Goal: Transaction & Acquisition: Purchase product/service

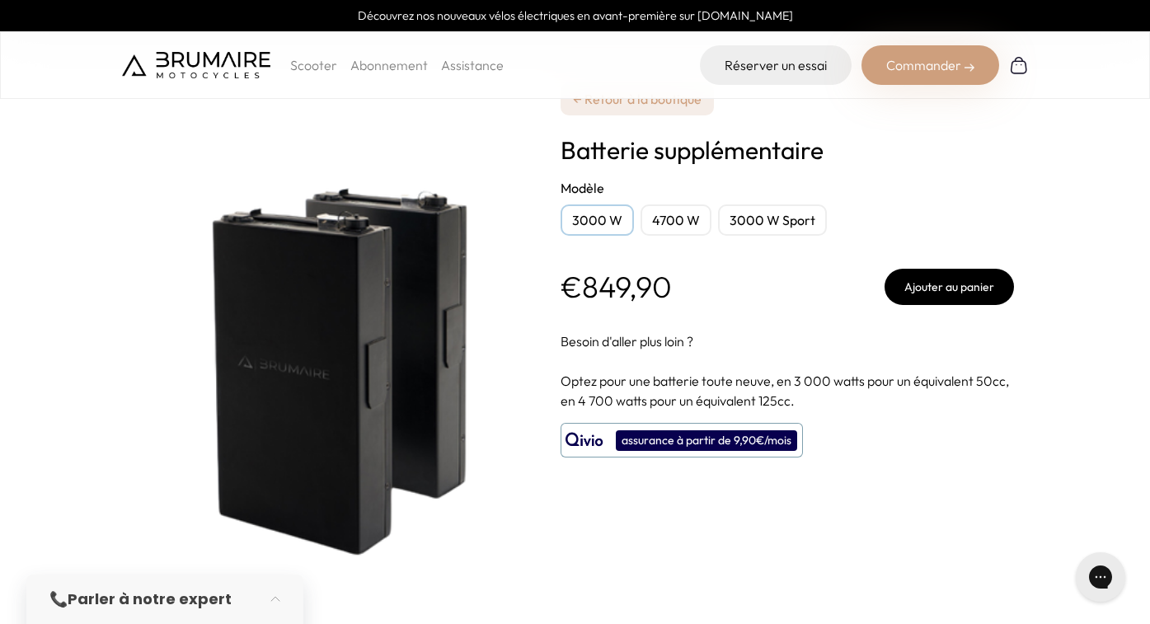
click at [602, 212] on div "3000 W" at bounding box center [596, 219] width 73 height 31
click at [682, 220] on div "4700 W" at bounding box center [675, 219] width 71 height 31
click at [613, 214] on div "3000 W" at bounding box center [596, 219] width 73 height 31
click at [660, 230] on div "4700 W" at bounding box center [675, 219] width 71 height 31
click at [746, 236] on form "**********" at bounding box center [786, 241] width 453 height 127
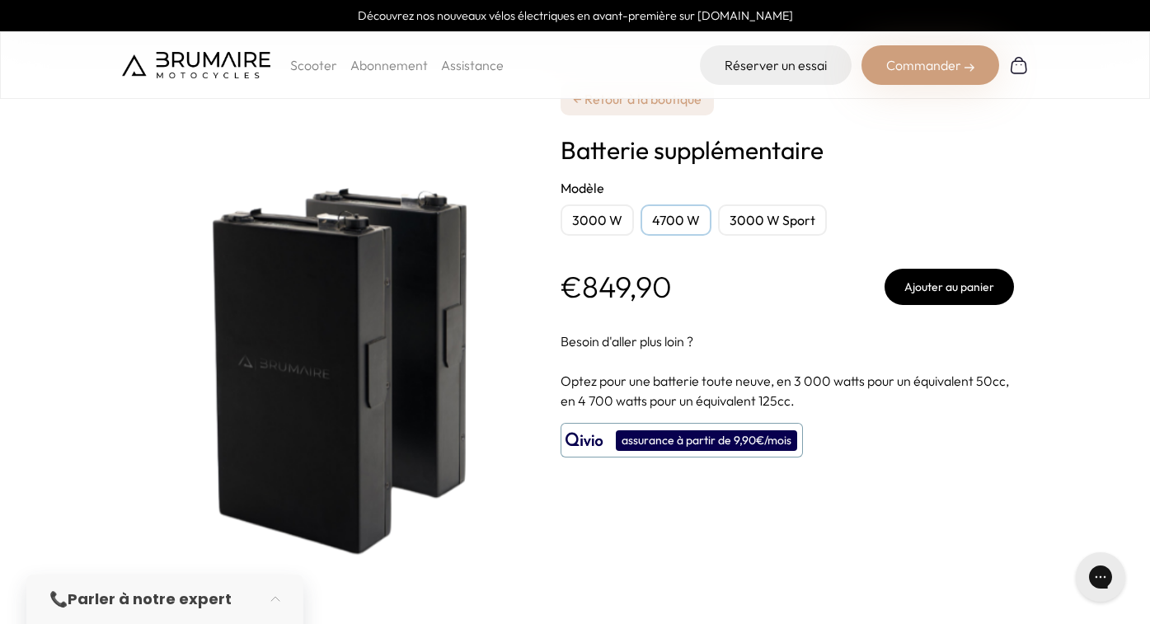
click at [759, 219] on div "3000 W Sport" at bounding box center [772, 219] width 109 height 31
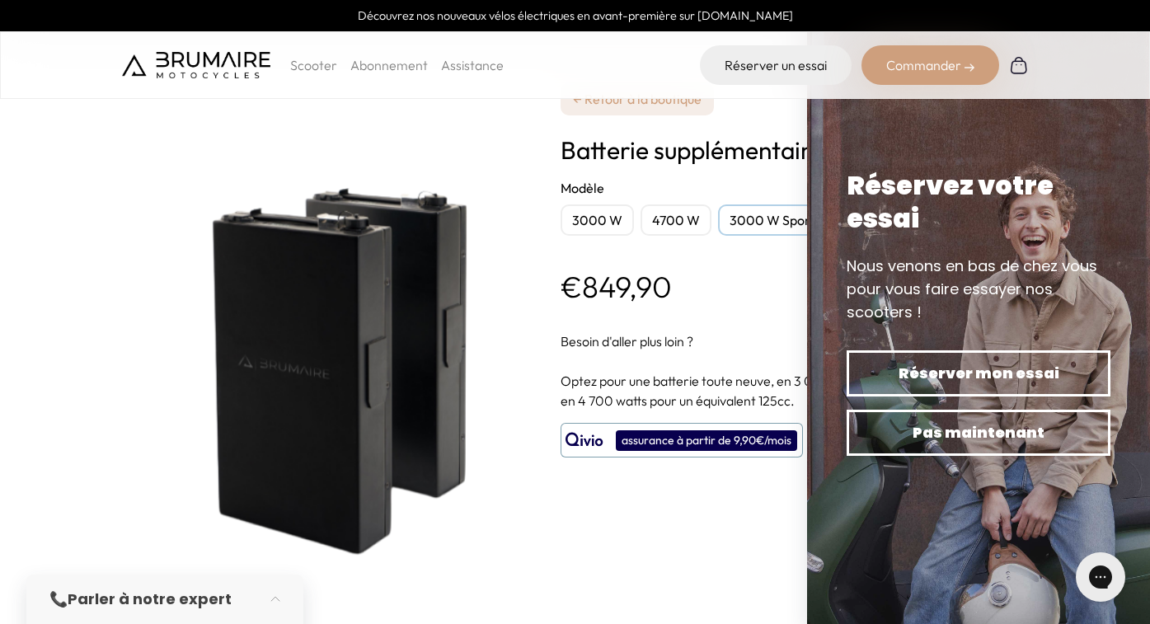
click at [596, 221] on div "3000 W" at bounding box center [596, 219] width 73 height 31
click at [319, 69] on p "Scooter" at bounding box center [313, 65] width 47 height 20
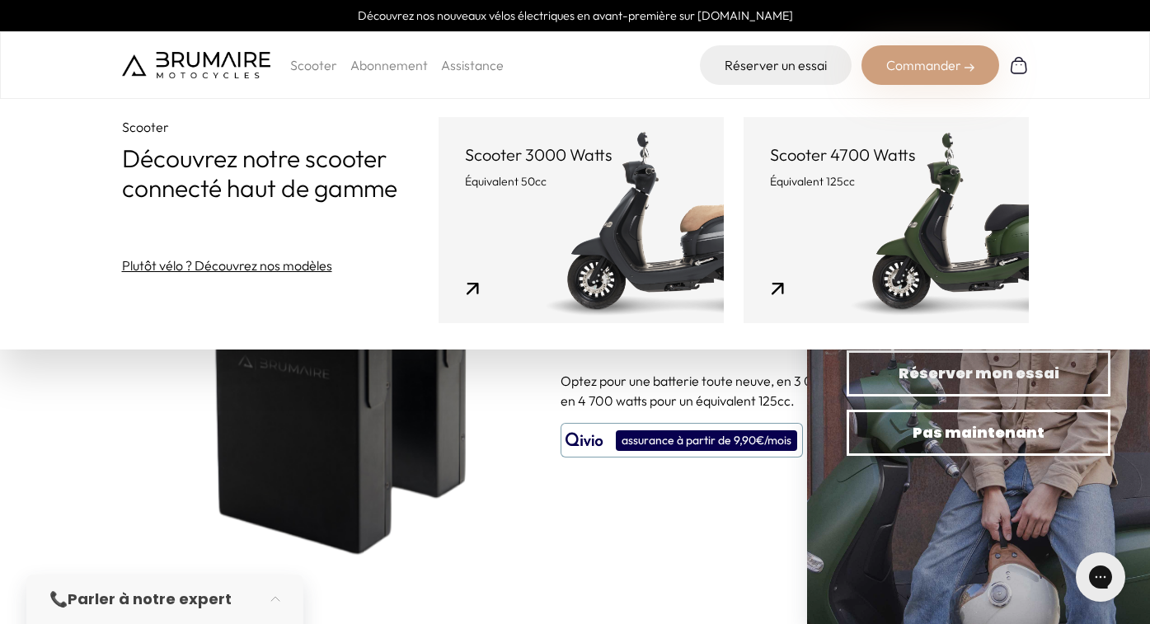
click at [550, 235] on link "Scooter 3000 Watts Équivalent 50cc" at bounding box center [580, 220] width 285 height 206
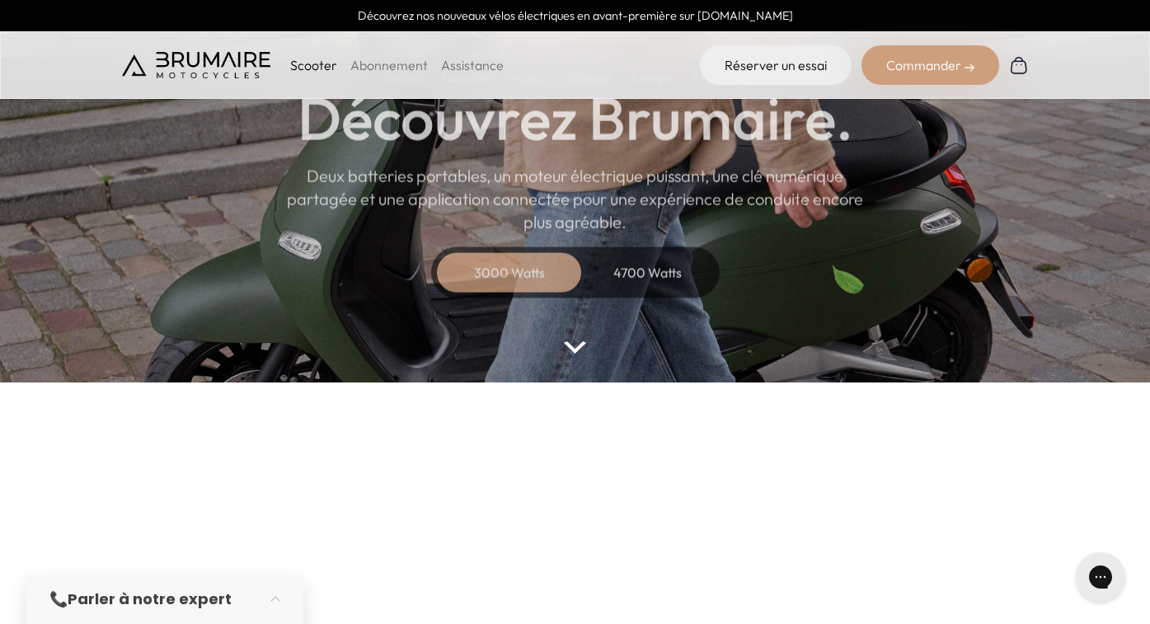
scroll to position [193, 0]
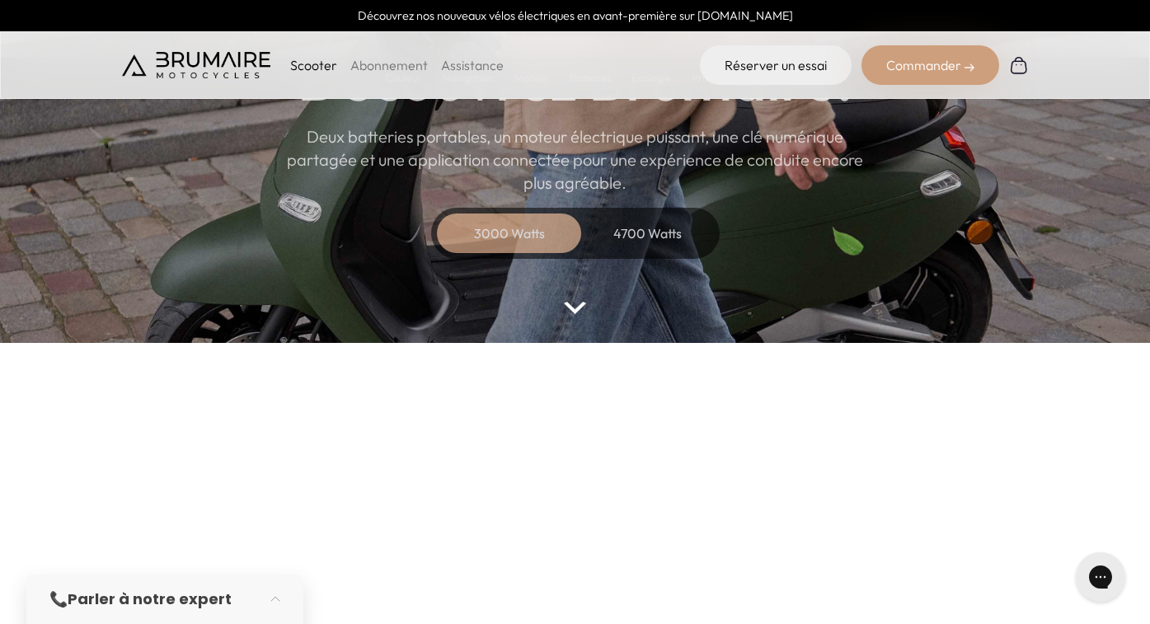
click at [905, 68] on div "Commander" at bounding box center [930, 65] width 138 height 40
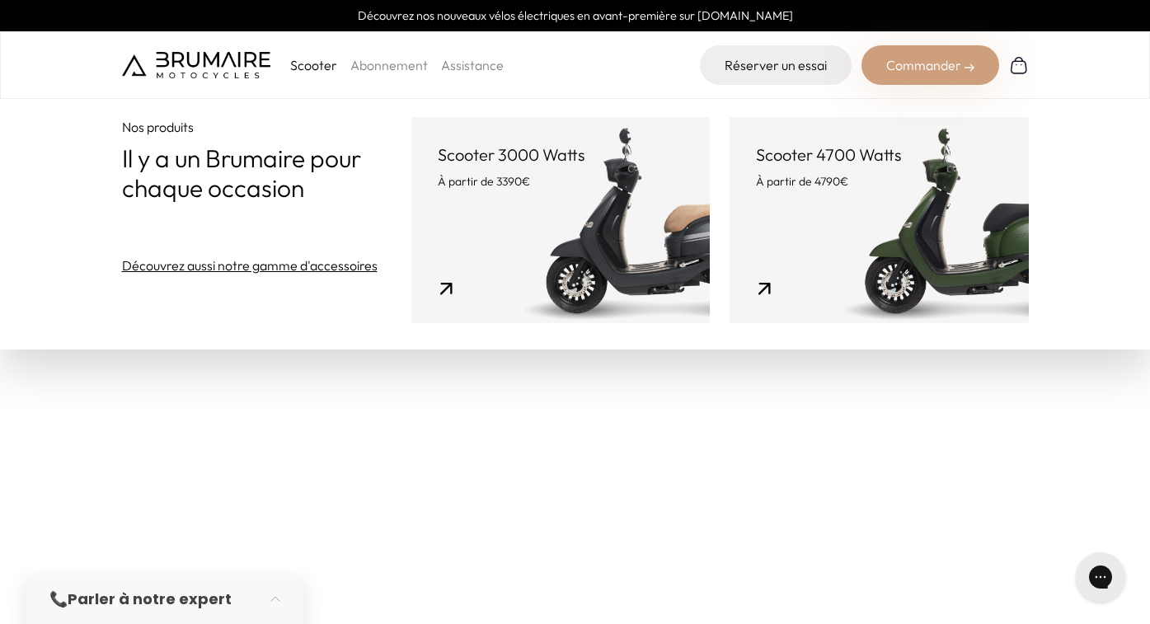
click at [555, 195] on link "Scooter 3000 Watts À partir de 3390€" at bounding box center [560, 220] width 298 height 206
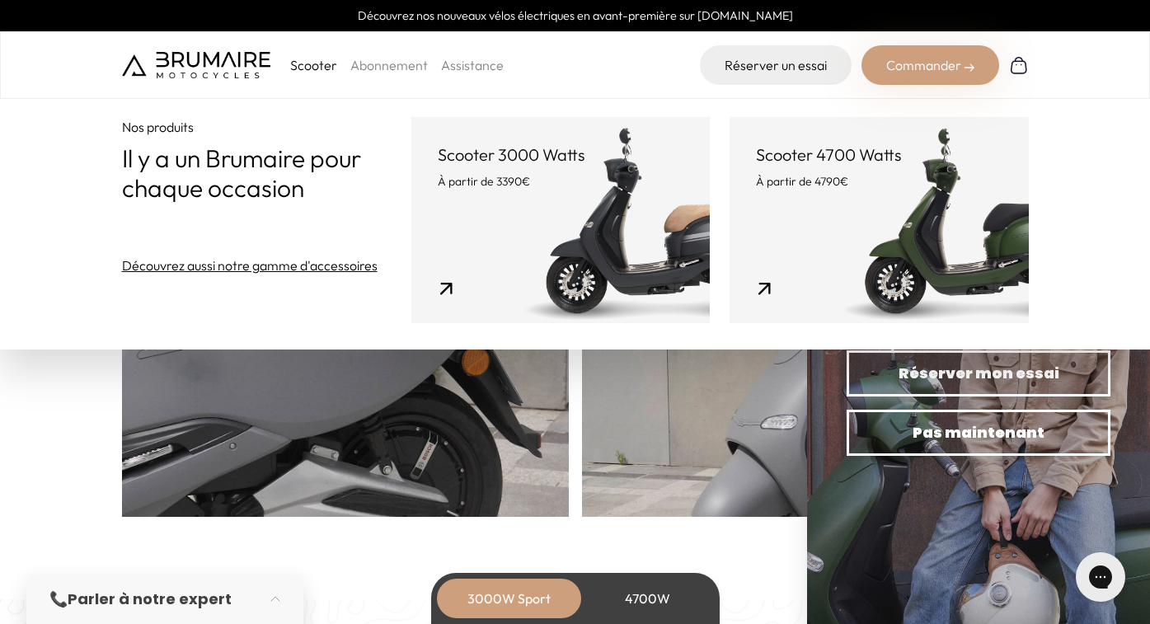
scroll to position [918, 0]
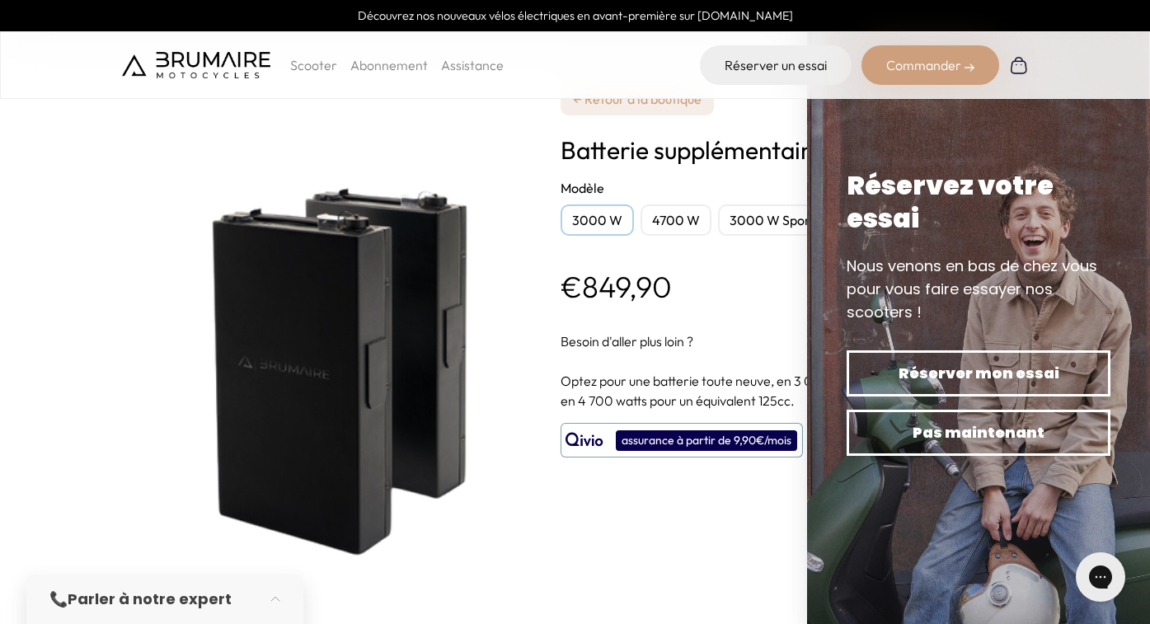
click at [218, 80] on div "Scooter Abonnement Assistance" at bounding box center [313, 65] width 382 height 40
click at [222, 60] on img at bounding box center [196, 65] width 148 height 26
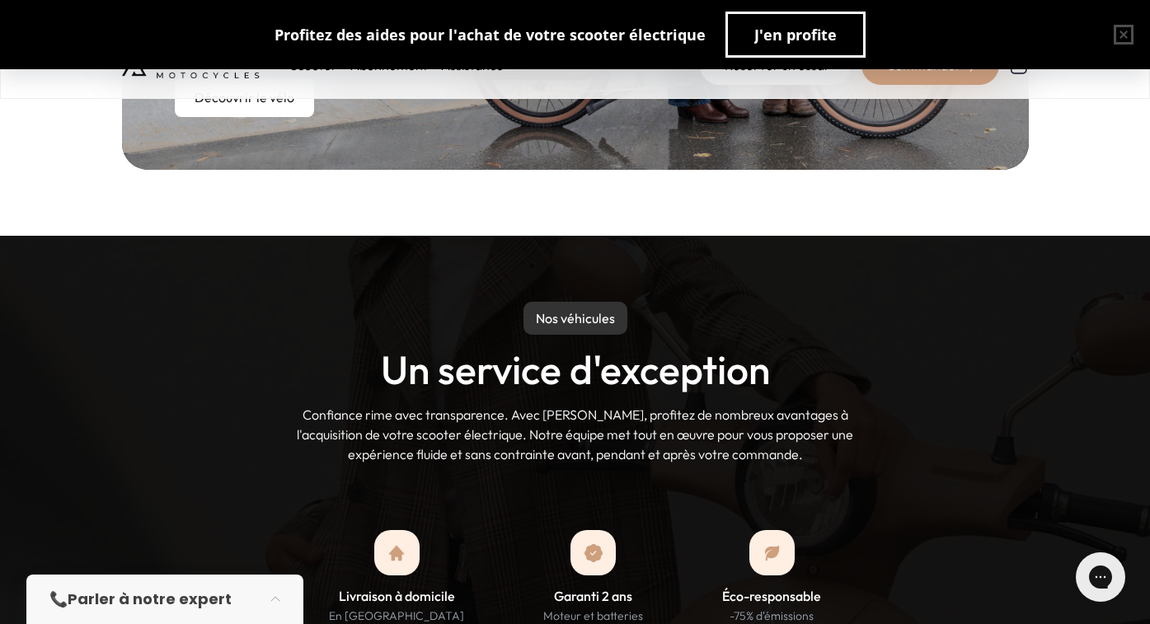
scroll to position [1226, 0]
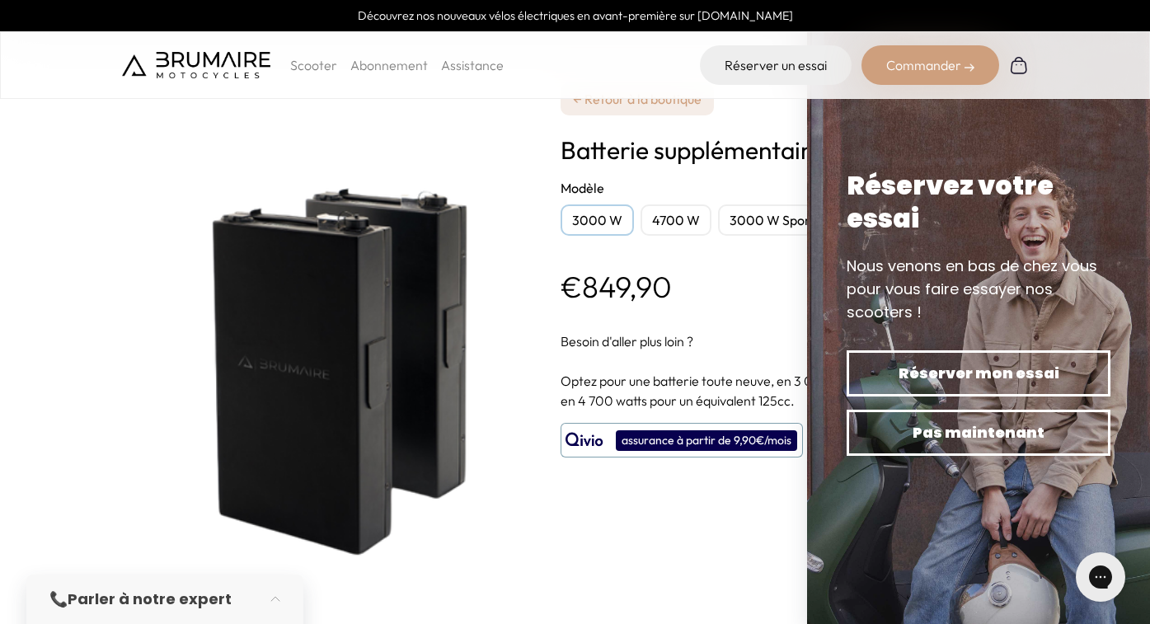
click at [710, 282] on div "€849,90 Ajouter au panier" at bounding box center [786, 287] width 453 height 36
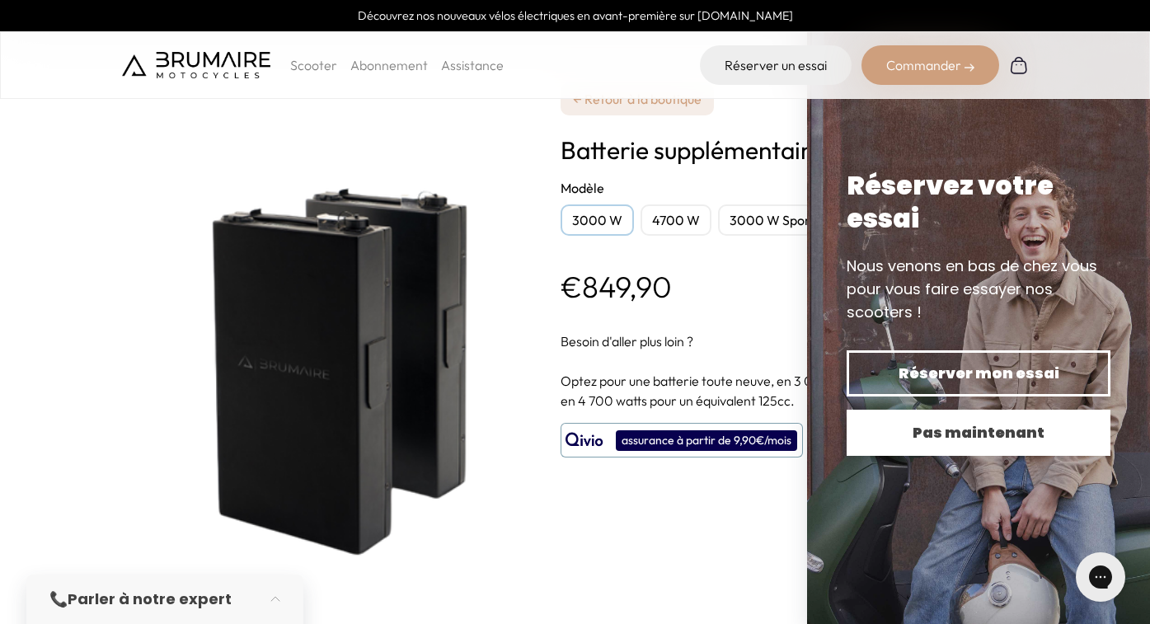
click at [987, 425] on span "Pas maintenant" at bounding box center [978, 432] width 206 height 23
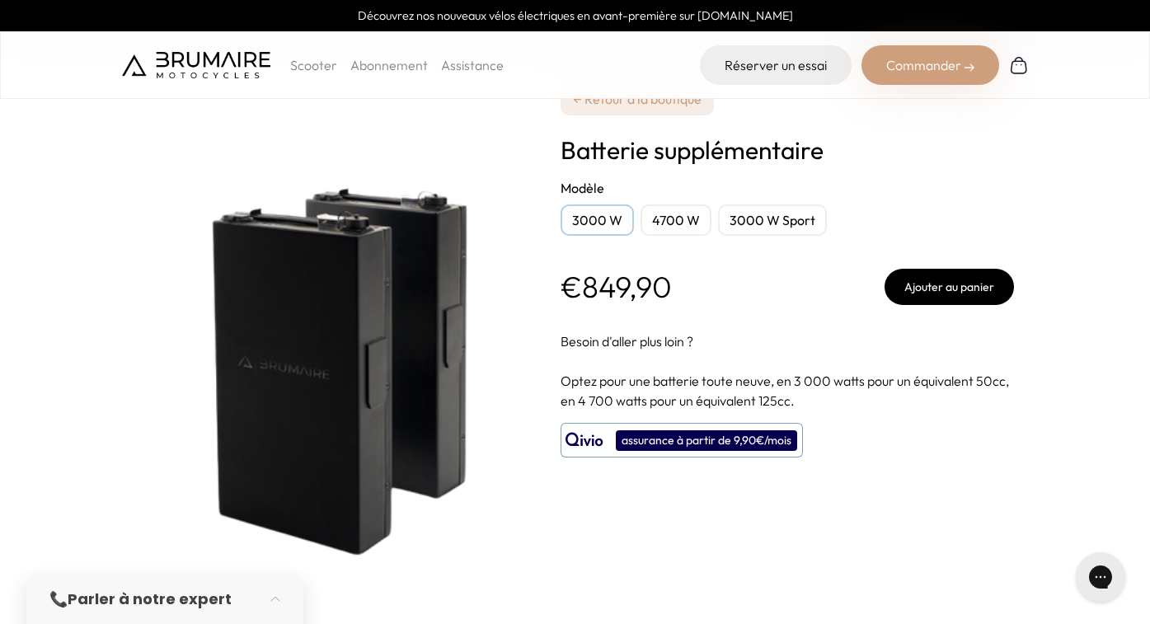
click at [938, 284] on button "Ajouter au panier" at bounding box center [948, 287] width 129 height 36
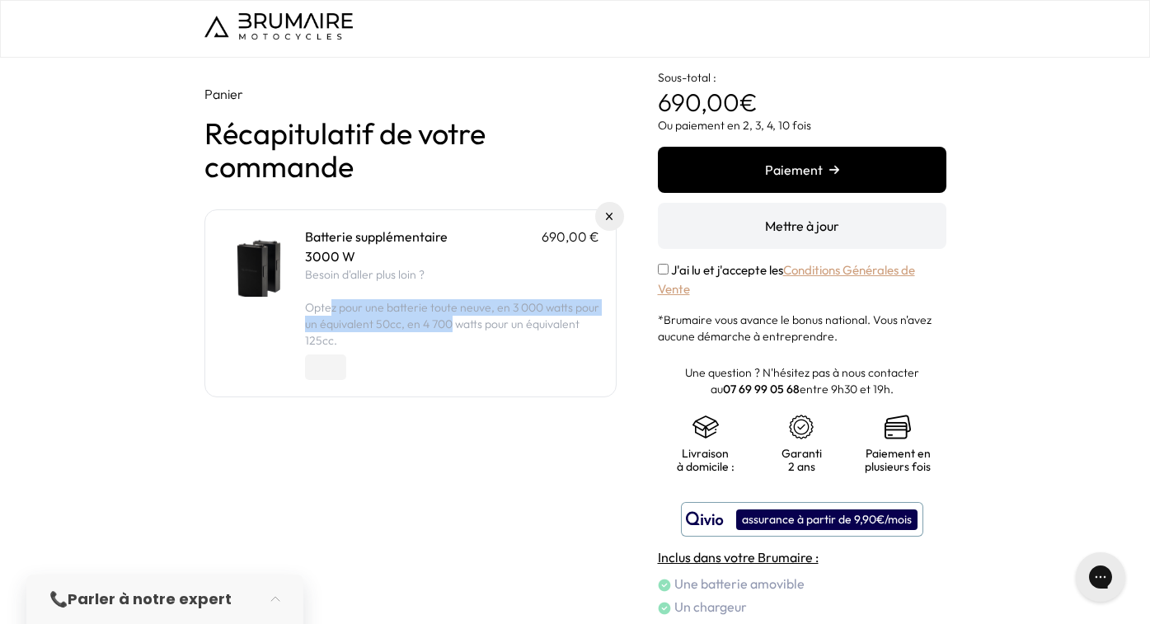
drag, startPoint x: 332, startPoint y: 309, endPoint x: 448, endPoint y: 328, distance: 117.7
click at [448, 328] on span "Optez pour une batterie toute neuve, en 3 000 watts pour un équivalent 50cc, en…" at bounding box center [452, 324] width 294 height 48
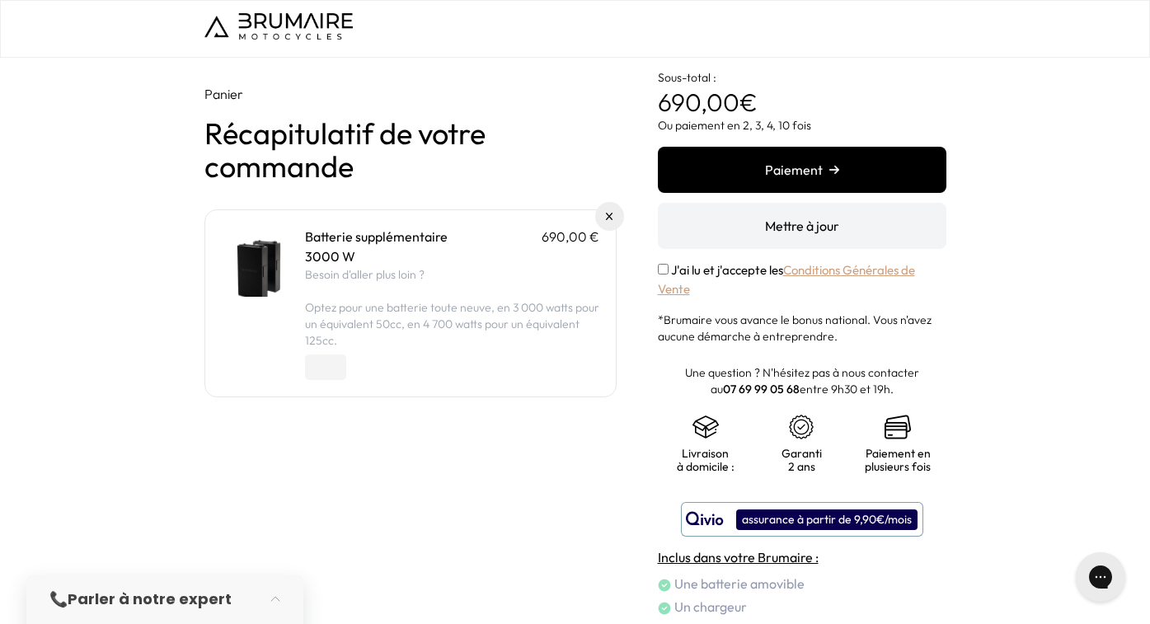
click at [443, 412] on div "Panier Récapitulatif de votre commande Batterie supplémentaire 690,00 € 3000 W …" at bounding box center [410, 385] width 412 height 602
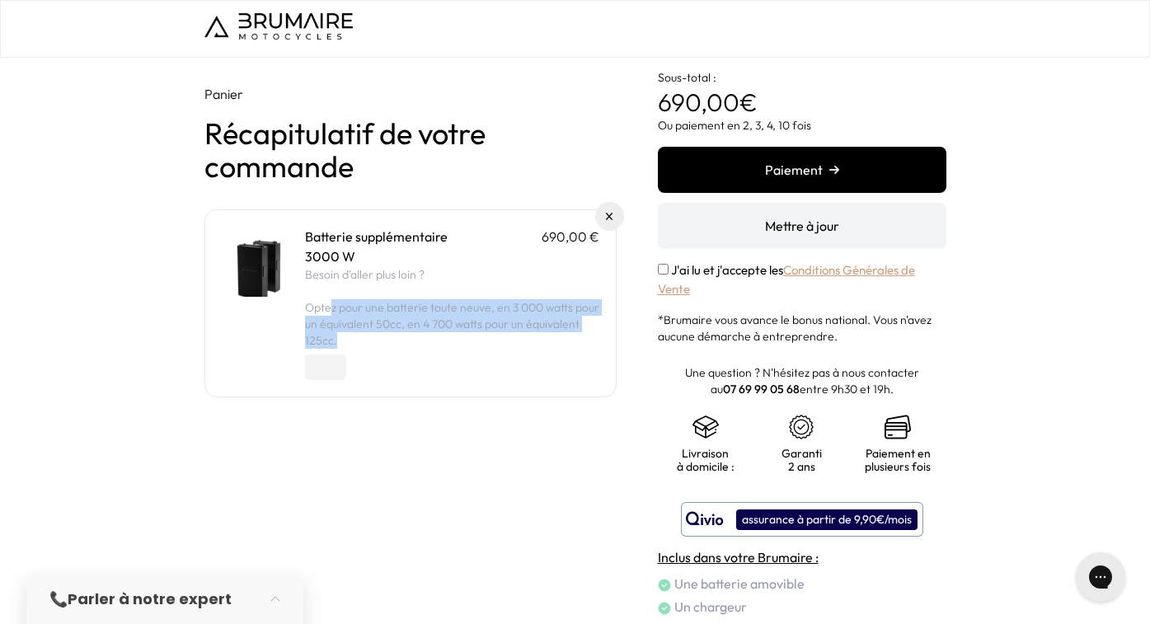
drag, startPoint x: 330, startPoint y: 304, endPoint x: 494, endPoint y: 332, distance: 166.4
click at [494, 332] on p "Optez pour une batterie toute neuve, en 3 000 watts pour un équivalent 50cc, en…" at bounding box center [452, 323] width 294 height 49
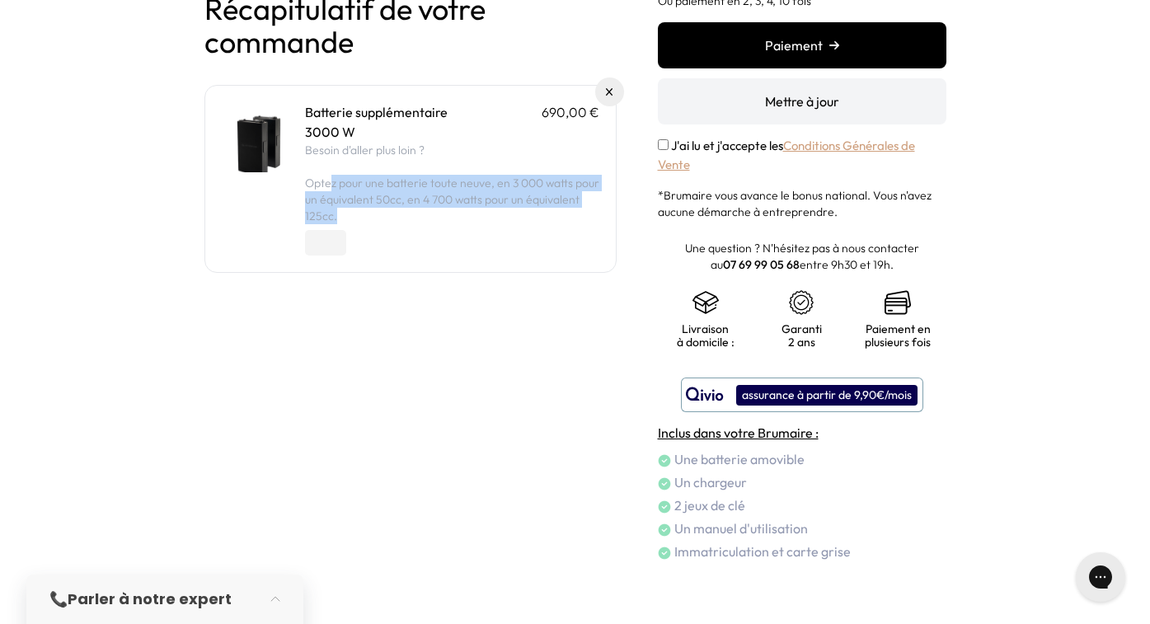
scroll to position [134, 0]
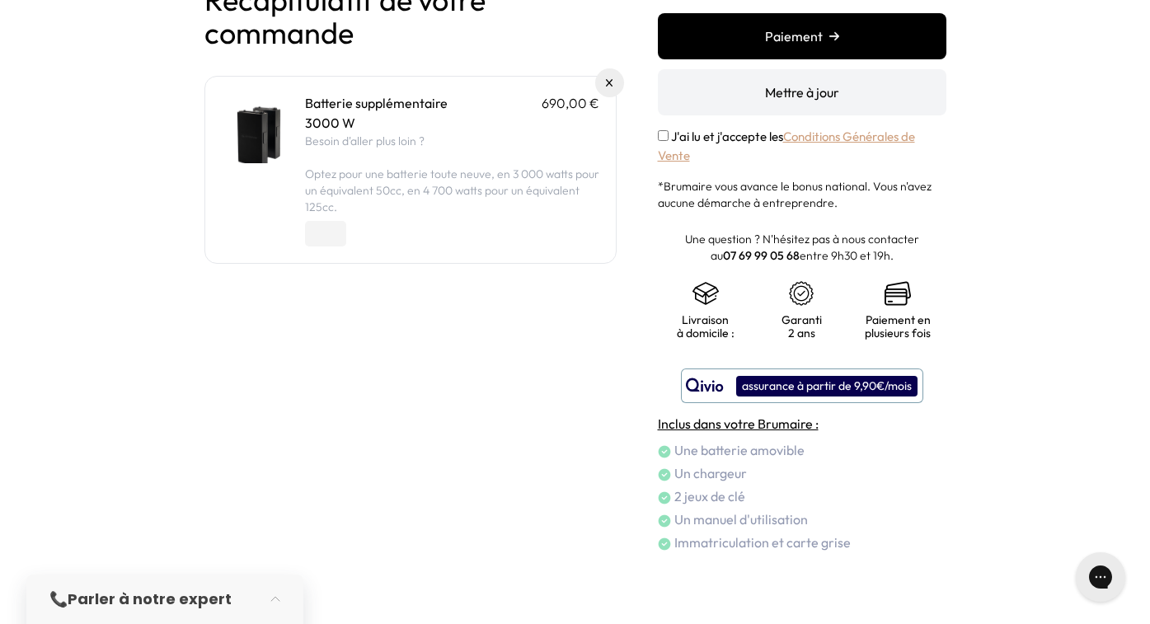
click at [429, 475] on div "Panier Récapitulatif de votre commande Batterie supplémentaire 690,00 € 3000 W …" at bounding box center [410, 252] width 412 height 602
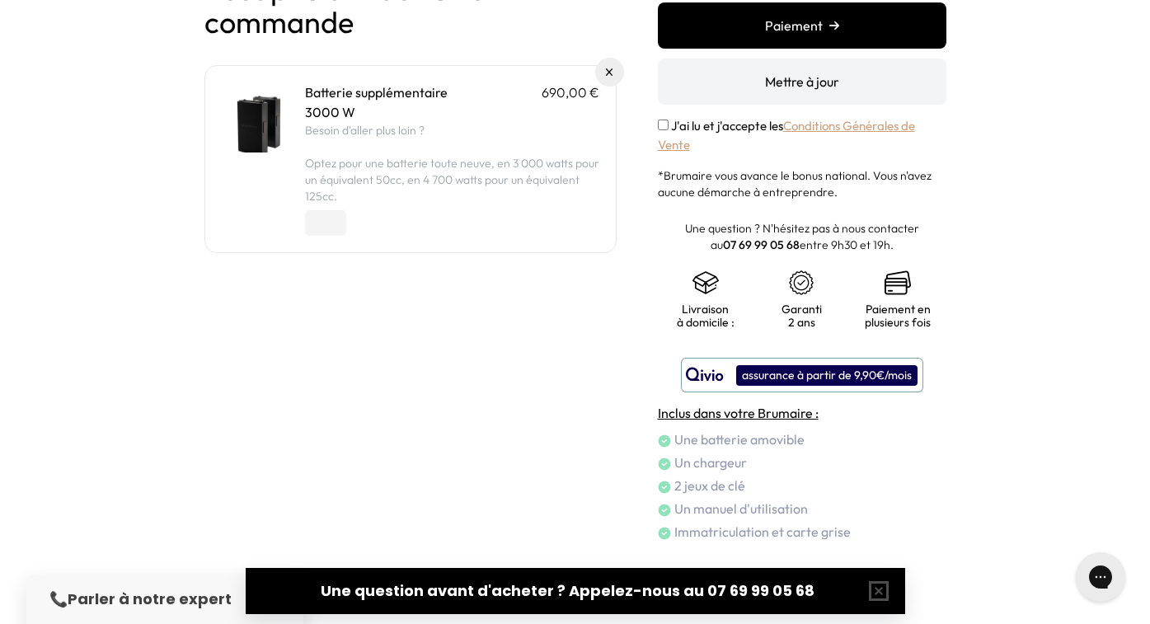
scroll to position [0, 0]
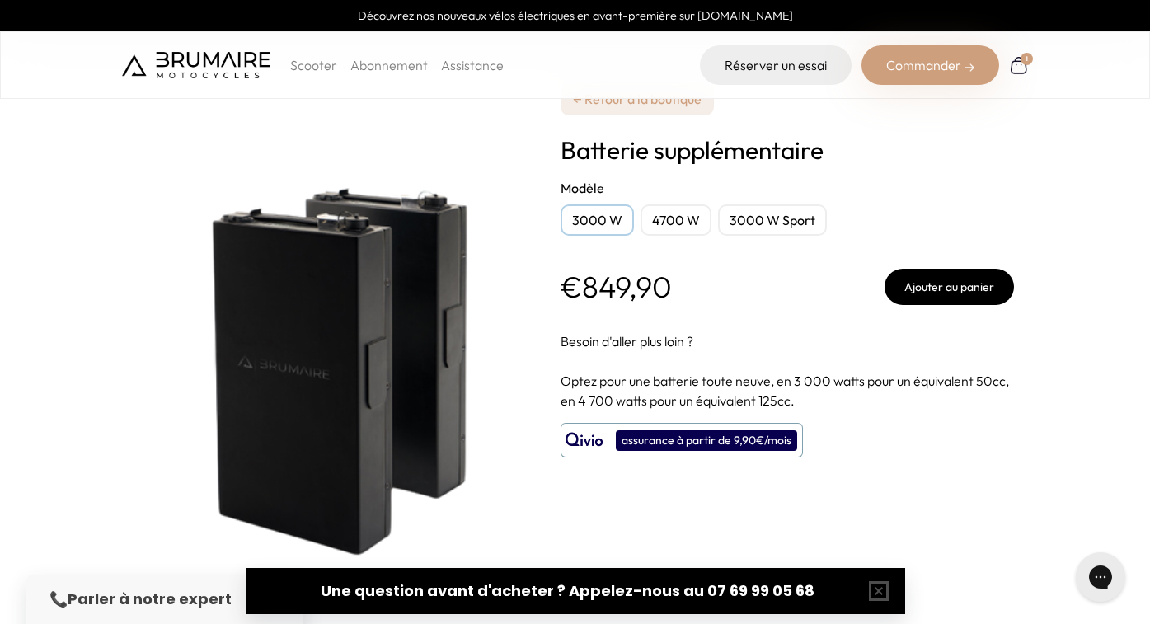
scroll to position [48, 0]
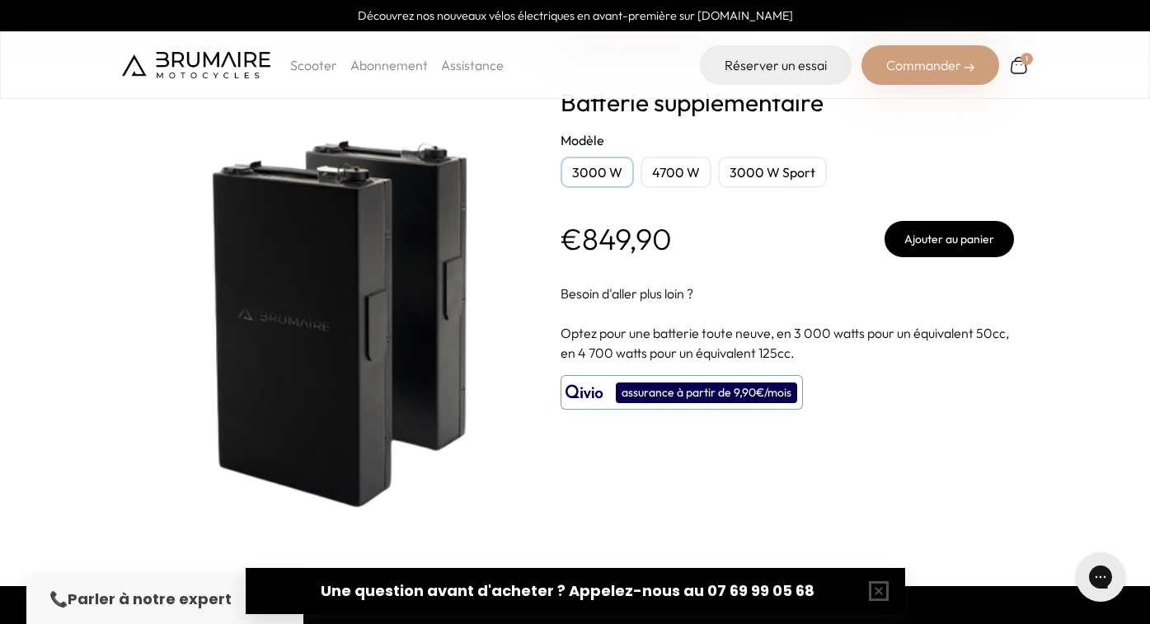
click at [686, 173] on div "4700 W" at bounding box center [675, 172] width 71 height 31
